Goal: Navigation & Orientation: Find specific page/section

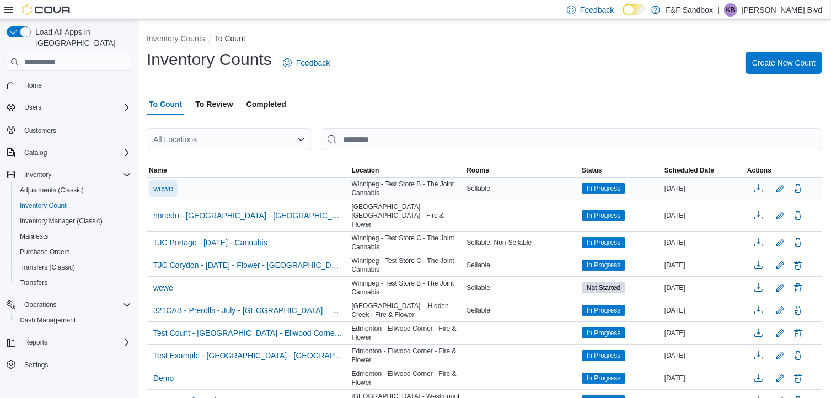
click at [155, 190] on span "wewe" at bounding box center [163, 188] width 20 height 11
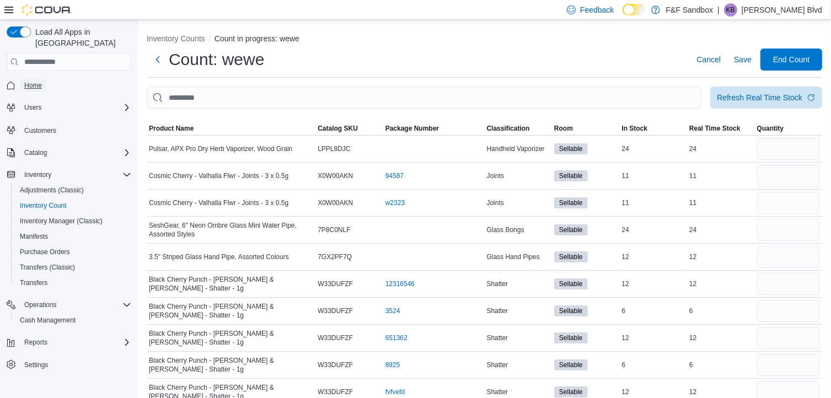
click at [40, 81] on span "Home" at bounding box center [33, 85] width 18 height 9
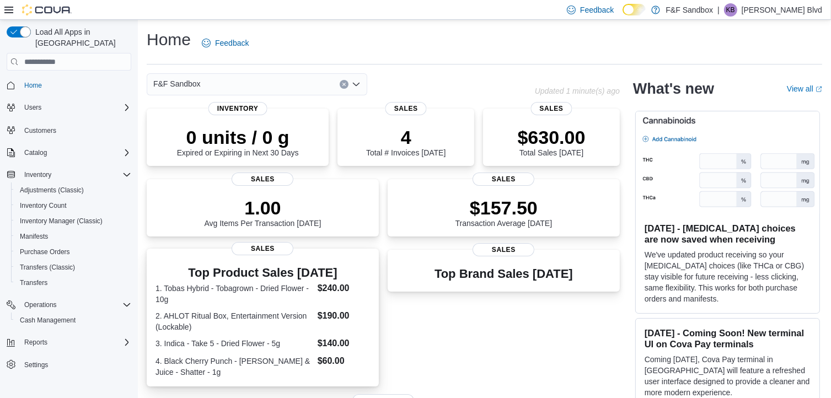
click at [217, 346] on dt "3. Indica - Take 5 - Dried Flower - 5g" at bounding box center [234, 343] width 158 height 11
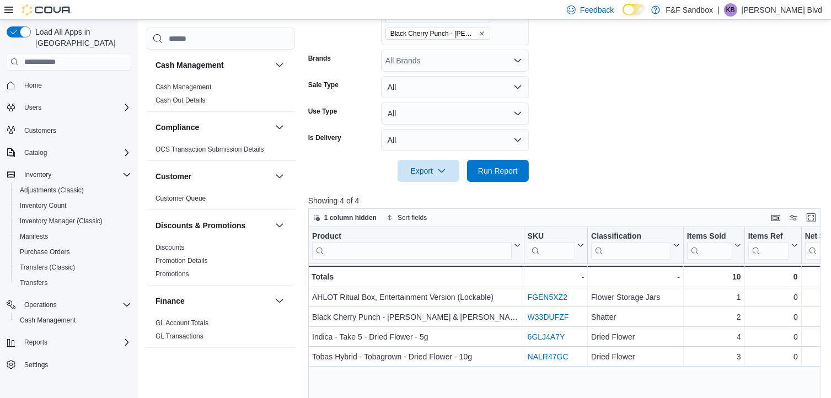
scroll to position [337, 0]
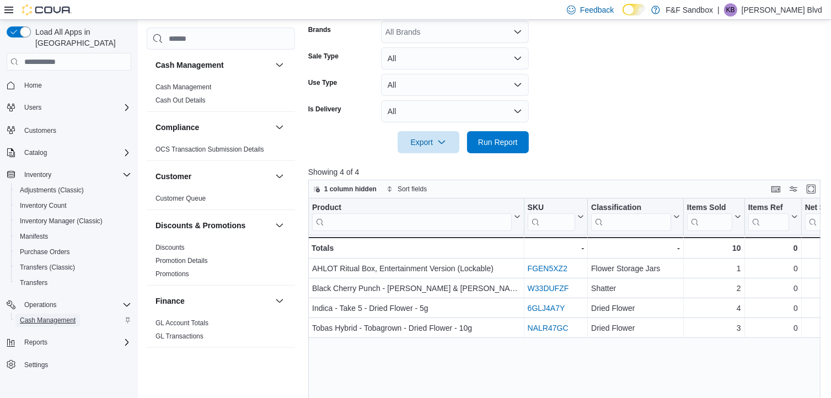
click at [42, 314] on span "Cash Management" at bounding box center [48, 320] width 56 height 13
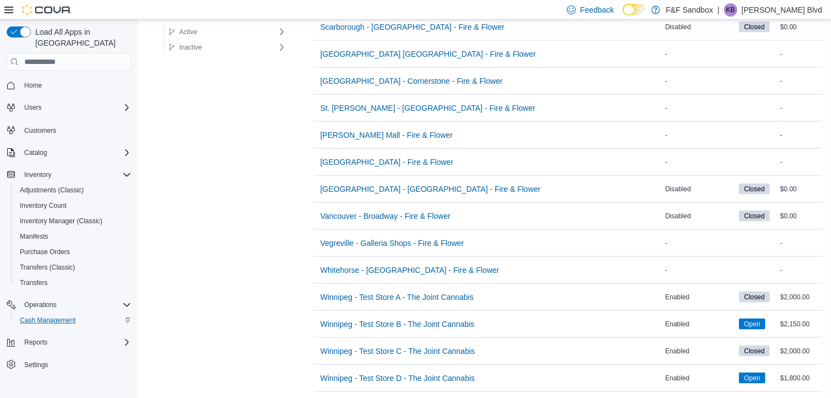
scroll to position [1674, 0]
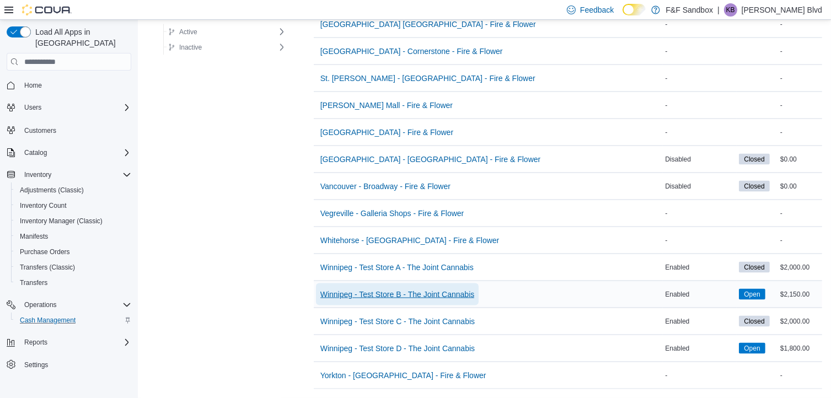
click at [441, 289] on span "Winnipeg - Test Store B - The Joint Cannabis" at bounding box center [397, 294] width 154 height 11
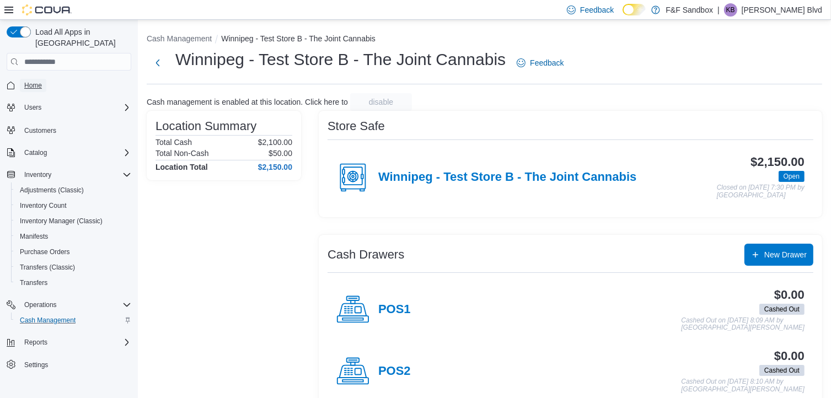
click at [36, 81] on span "Home" at bounding box center [33, 85] width 18 height 9
